Goal: Task Accomplishment & Management: Manage account settings

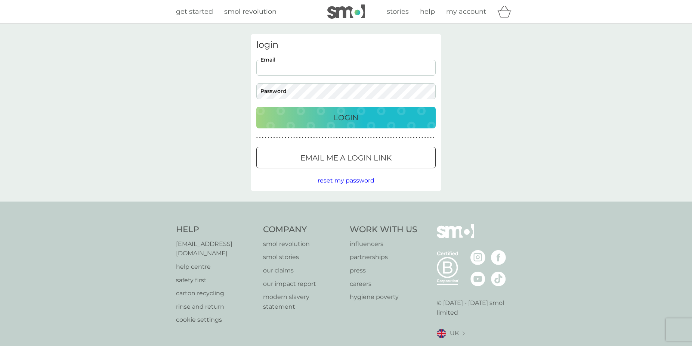
click at [321, 71] on input "Email" at bounding box center [345, 68] width 179 height 16
type input "[EMAIL_ADDRESS][DOMAIN_NAME]"
click at [345, 116] on p "Login" at bounding box center [346, 118] width 25 height 12
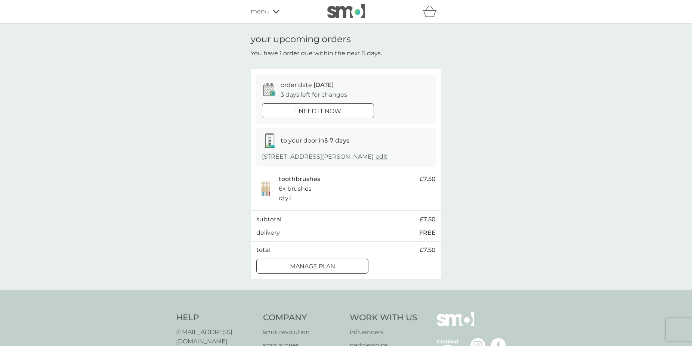
click at [335, 272] on p "Manage plan" at bounding box center [312, 267] width 45 height 10
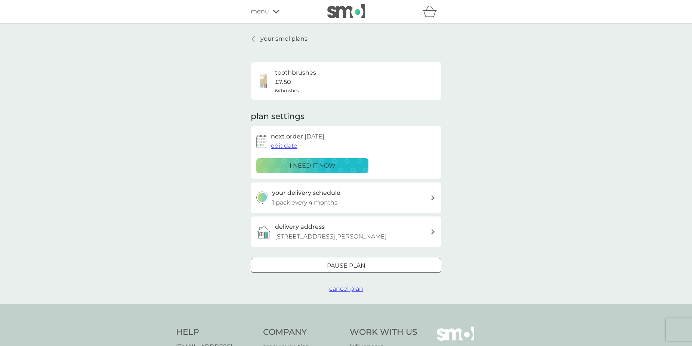
click at [337, 270] on div at bounding box center [346, 266] width 27 height 8
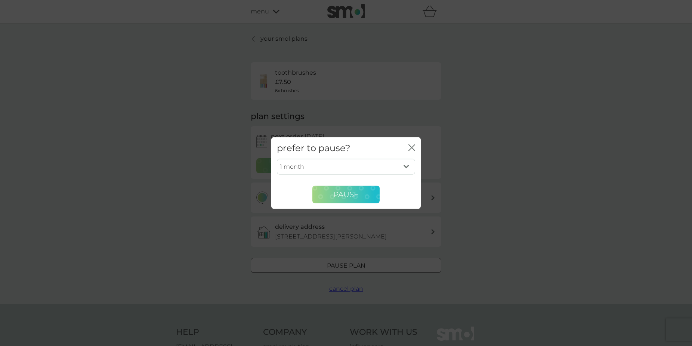
click at [351, 193] on span "Pause" at bounding box center [345, 194] width 25 height 9
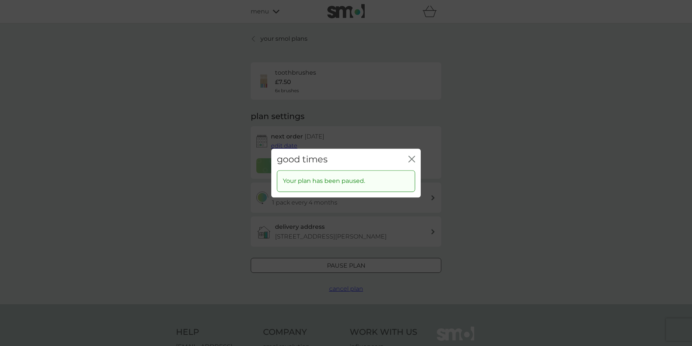
click at [414, 156] on icon "close" at bounding box center [411, 159] width 7 height 7
